Goal: Complete application form: Complete application form

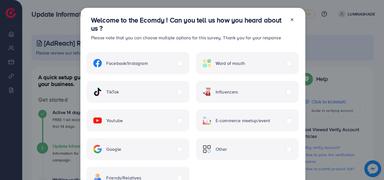
click at [252, 121] on span "E-commerce meetup/event" at bounding box center [243, 121] width 55 height 6
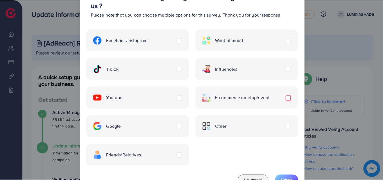
scroll to position [46, 0]
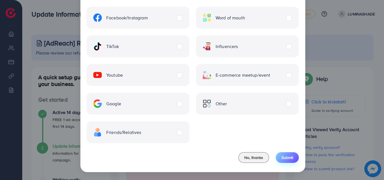
click at [286, 161] on button "Submit" at bounding box center [287, 157] width 23 height 11
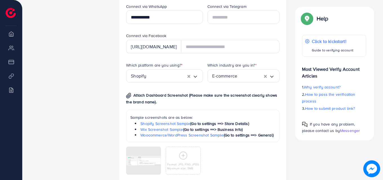
scroll to position [394, 0]
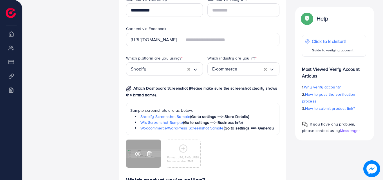
click at [137, 153] on icon at bounding box center [138, 154] width 6 height 6
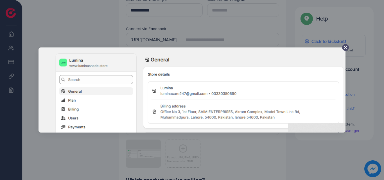
click at [347, 48] on line at bounding box center [345, 47] width 2 height 2
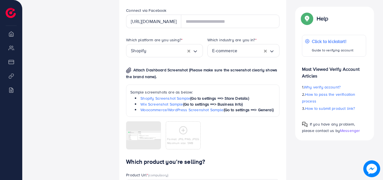
scroll to position [422, 0]
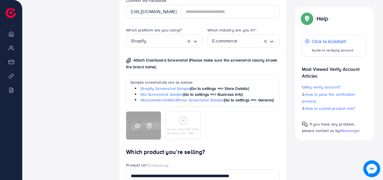
click at [142, 129] on div at bounding box center [143, 126] width 35 height 28
click at [138, 125] on circle at bounding box center [137, 125] width 1 height 1
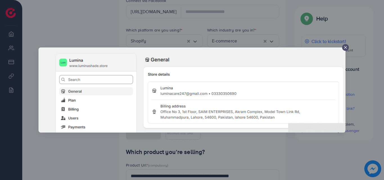
click at [345, 47] on line at bounding box center [345, 47] width 2 height 2
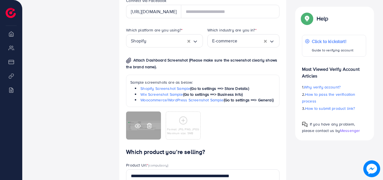
click at [139, 124] on icon at bounding box center [138, 126] width 6 height 6
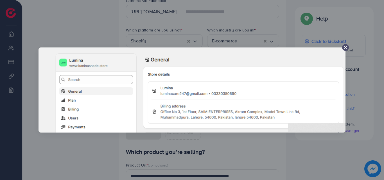
click at [345, 49] on icon at bounding box center [345, 47] width 4 height 4
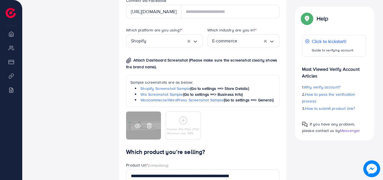
click at [138, 124] on icon at bounding box center [137, 126] width 5 height 4
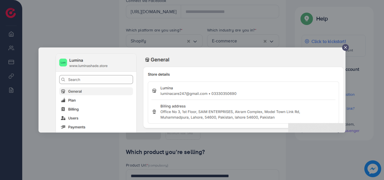
click at [346, 46] on icon at bounding box center [345, 47] width 4 height 4
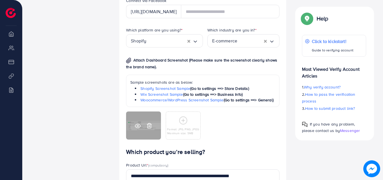
click at [148, 126] on icon at bounding box center [149, 126] width 6 height 6
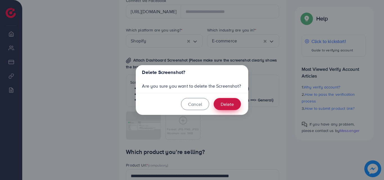
click at [235, 101] on button "Delete" at bounding box center [227, 104] width 27 height 12
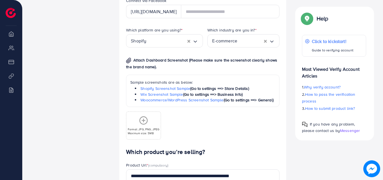
click at [141, 124] on icon at bounding box center [143, 120] width 9 height 9
click at [138, 118] on div "Format: JPG, PNG, JPEG Maximum size: 5MB" at bounding box center [144, 125] width 34 height 19
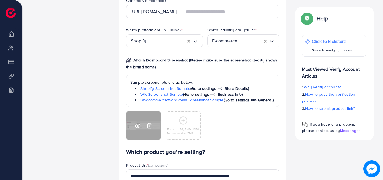
click at [139, 125] on icon at bounding box center [138, 126] width 6 height 6
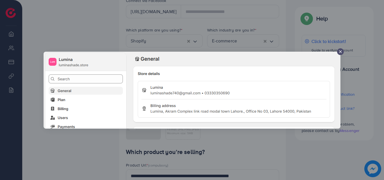
click at [340, 53] on icon at bounding box center [340, 51] width 4 height 4
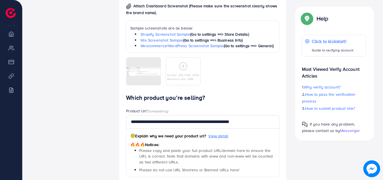
scroll to position [478, 0]
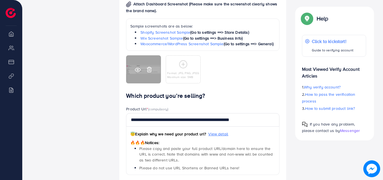
click at [137, 72] on icon at bounding box center [138, 70] width 6 height 6
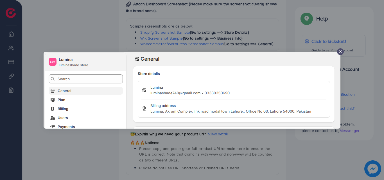
click at [340, 49] on icon at bounding box center [340, 51] width 4 height 4
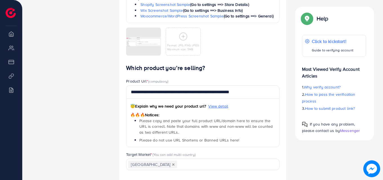
scroll to position [506, 0]
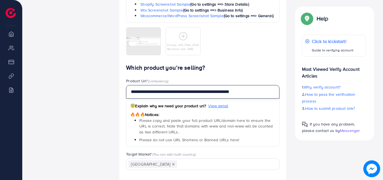
click at [257, 92] on input "**********" at bounding box center [202, 91] width 153 height 13
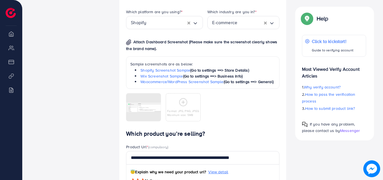
scroll to position [450, 0]
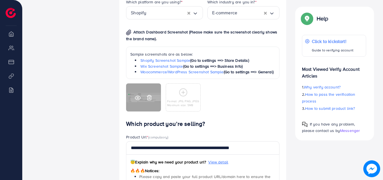
click at [140, 101] on div at bounding box center [143, 97] width 35 height 28
click at [139, 99] on icon at bounding box center [138, 98] width 6 height 6
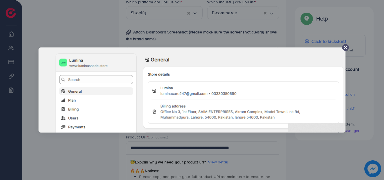
click at [344, 49] on icon at bounding box center [345, 47] width 4 height 4
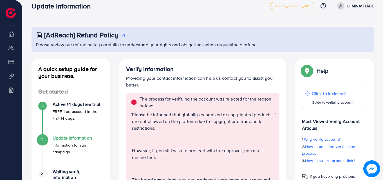
scroll to position [0, 0]
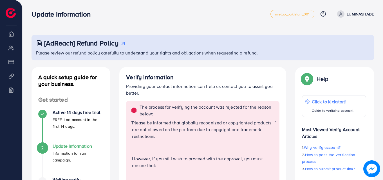
click at [362, 14] on p "LUMINASHADE" at bounding box center [359, 14] width 27 height 7
click at [338, 36] on span "Log out" at bounding box center [339, 33] width 15 height 7
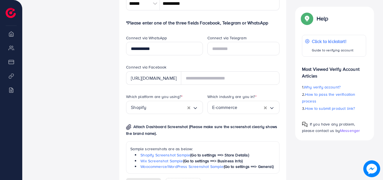
scroll to position [422, 0]
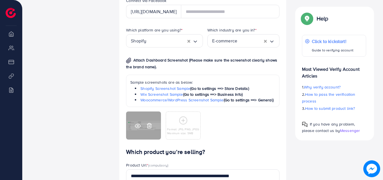
click at [139, 128] on icon at bounding box center [138, 126] width 6 height 6
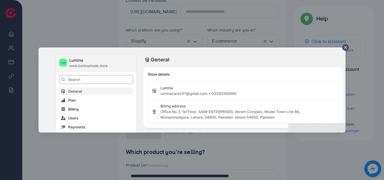
click at [342, 49] on div at bounding box center [345, 47] width 7 height 7
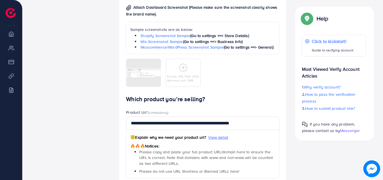
scroll to position [478, 0]
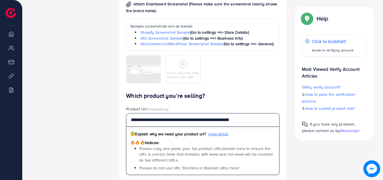
click at [254, 122] on input "**********" at bounding box center [202, 119] width 153 height 13
type input "*"
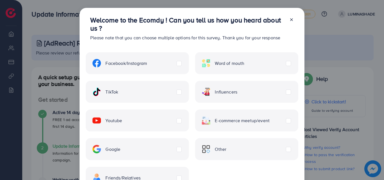
click at [365, 13] on div "Welcome to the Ecomdy ! Can you tell us how you heard about us ? Please note th…" at bounding box center [192, 90] width 384 height 180
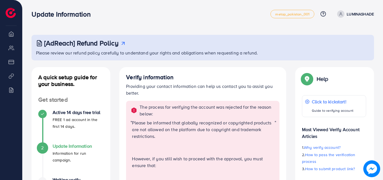
click at [360, 11] on p "LUMINASHADE" at bounding box center [359, 14] width 27 height 7
click at [353, 33] on link "Log out" at bounding box center [346, 33] width 53 height 13
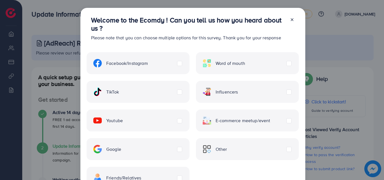
click at [247, 122] on span "E-commerce meetup/event" at bounding box center [243, 121] width 55 height 6
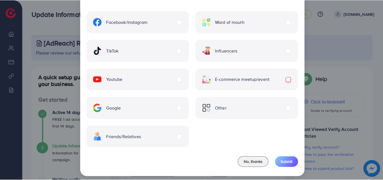
scroll to position [46, 0]
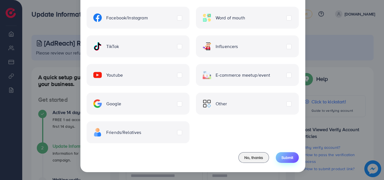
click at [277, 157] on button "Submit" at bounding box center [287, 157] width 23 height 11
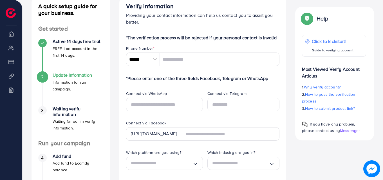
scroll to position [84, 0]
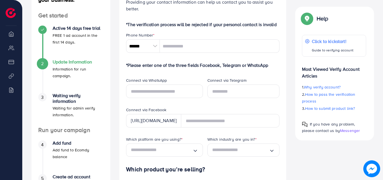
click at [158, 49] on div at bounding box center [155, 45] width 10 height 13
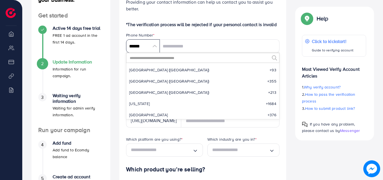
scroll to position [2610, 0]
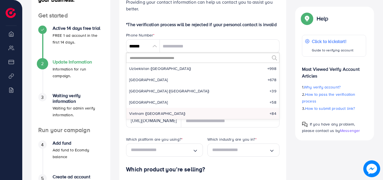
click at [158, 57] on input "text" at bounding box center [199, 58] width 140 height 10
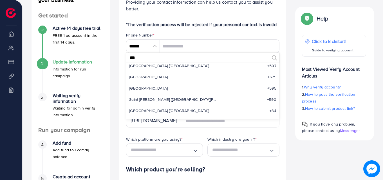
scroll to position [0, 0]
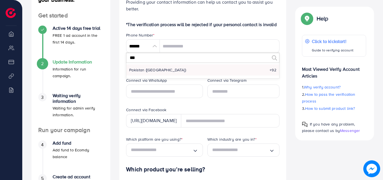
type input "***"
click at [143, 69] on span "Pakistan (‫پاکستان‬‎)" at bounding box center [157, 70] width 57 height 6
type input "******"
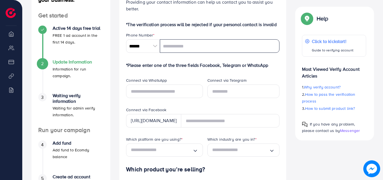
click at [187, 47] on input "tel" at bounding box center [219, 45] width 119 height 13
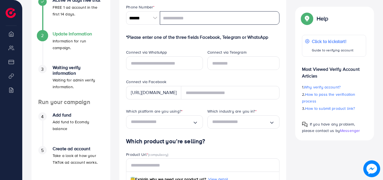
scroll to position [84, 0]
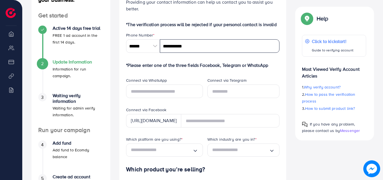
click at [193, 46] on input "**********" at bounding box center [219, 45] width 119 height 13
click at [194, 46] on input "**********" at bounding box center [219, 45] width 119 height 13
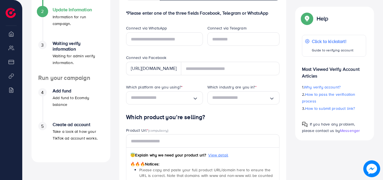
scroll to position [141, 0]
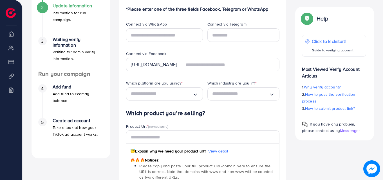
type input "**********"
click at [167, 37] on input "text" at bounding box center [164, 34] width 76 height 13
type input "**********"
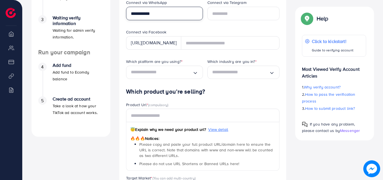
scroll to position [169, 0]
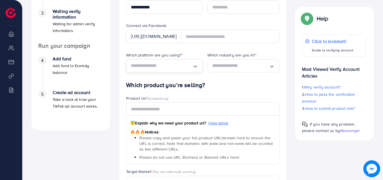
click at [194, 65] on icon "Search for option" at bounding box center [195, 67] width 6 height 6
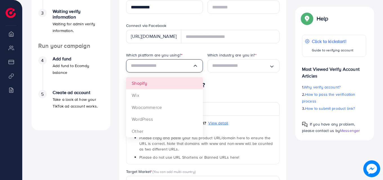
click at [151, 83] on form "**********" at bounding box center [202, 85] width 153 height 297
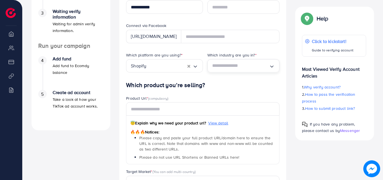
click at [249, 65] on input "Search for option" at bounding box center [240, 66] width 57 height 9
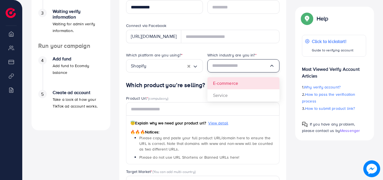
click at [233, 82] on div "Which platform are you using? * Shopify Loading... Which industry are you in? *…" at bounding box center [202, 67] width 162 height 30
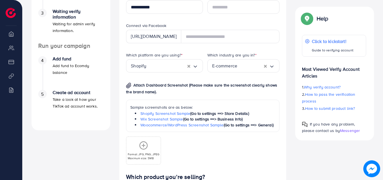
scroll to position [197, 0]
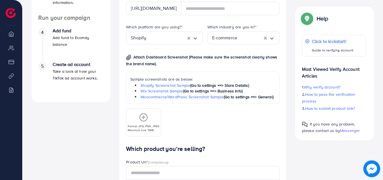
click at [144, 119] on icon at bounding box center [143, 117] width 9 height 9
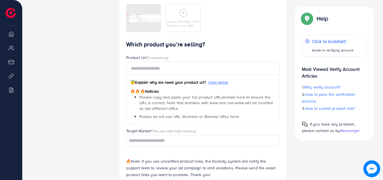
scroll to position [302, 0]
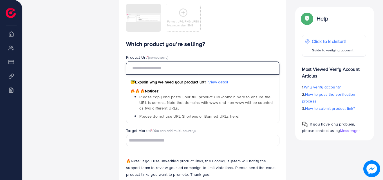
click at [180, 72] on input "text" at bounding box center [202, 67] width 153 height 13
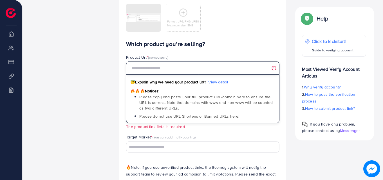
paste input "**********"
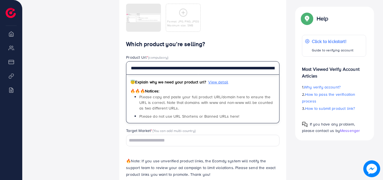
scroll to position [0, 101]
type input "**********"
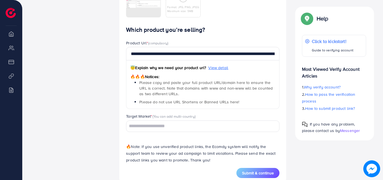
scroll to position [330, 0]
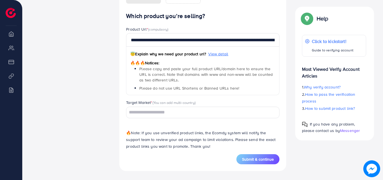
click at [190, 112] on input "Search for option" at bounding box center [199, 112] width 145 height 9
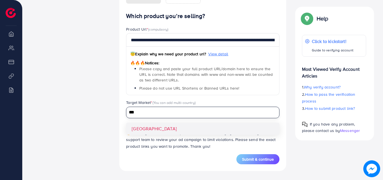
type input "***"
click at [203, 128] on div "**********" at bounding box center [202, 84] width 153 height 142
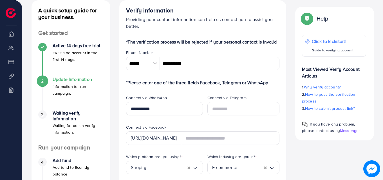
scroll to position [77, 0]
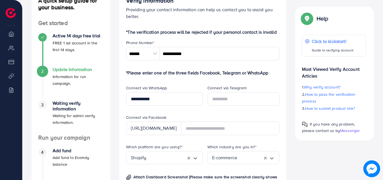
click at [175, 129] on div "https://www.facebook.com/" at bounding box center [153, 128] width 55 height 13
click at [160, 128] on div "https://www.facebook.com/" at bounding box center [153, 128] width 55 height 13
click at [194, 113] on div "**********" at bounding box center [161, 100] width 81 height 30
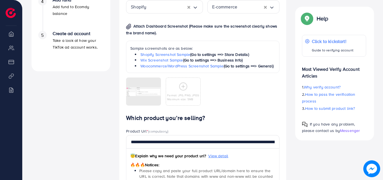
scroll to position [245, 0]
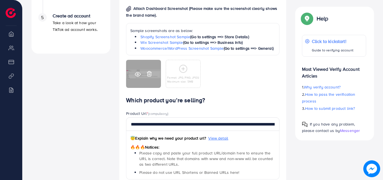
click at [139, 74] on icon at bounding box center [138, 74] width 6 height 6
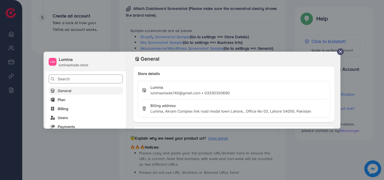
click at [340, 51] on line at bounding box center [340, 52] width 2 height 2
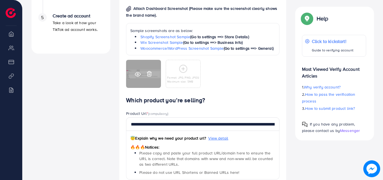
click at [140, 75] on icon at bounding box center [137, 74] width 5 height 4
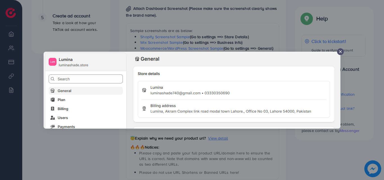
click at [342, 52] on icon at bounding box center [340, 51] width 4 height 4
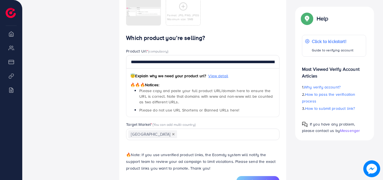
scroll to position [330, 0]
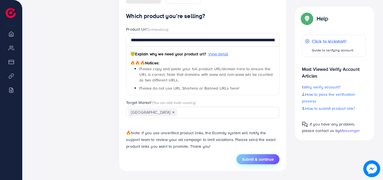
click at [265, 158] on span "Submit & continue" at bounding box center [258, 160] width 32 height 6
